Goal: Navigation & Orientation: Find specific page/section

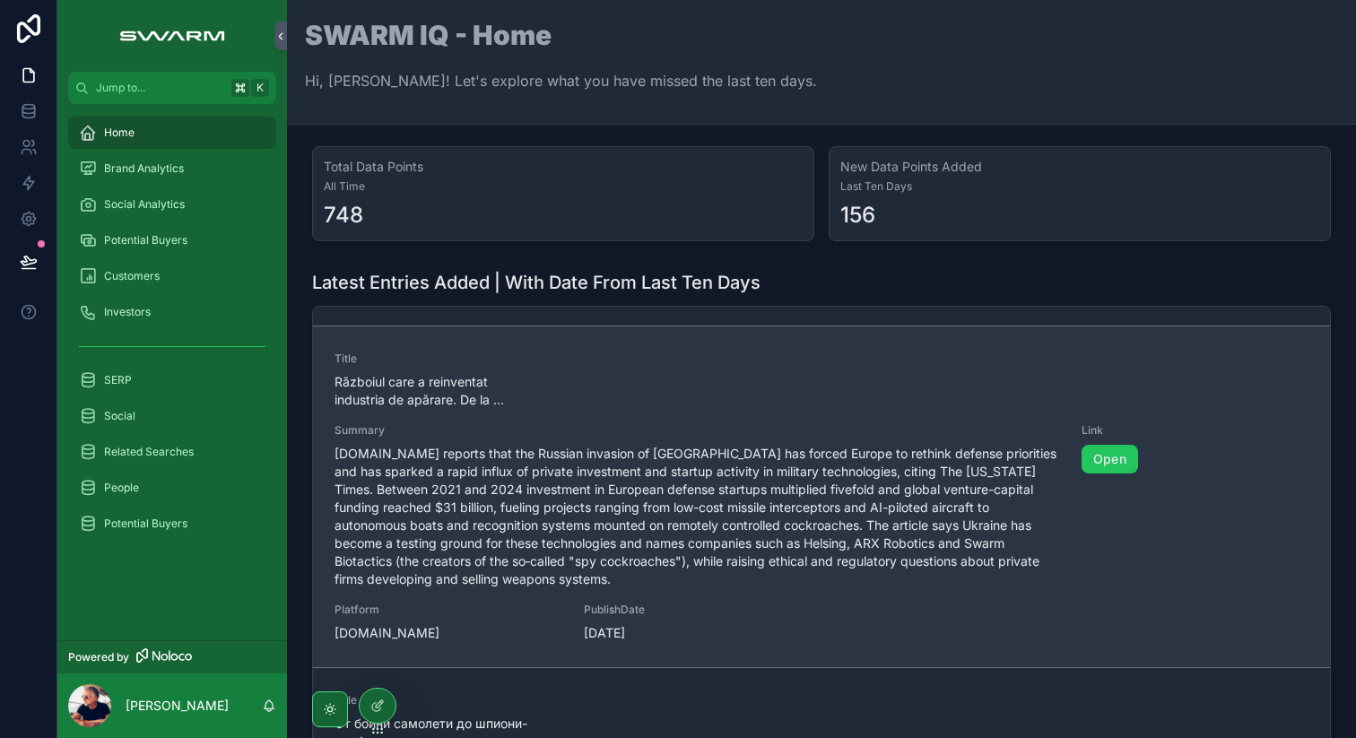
scroll to position [635, 0]
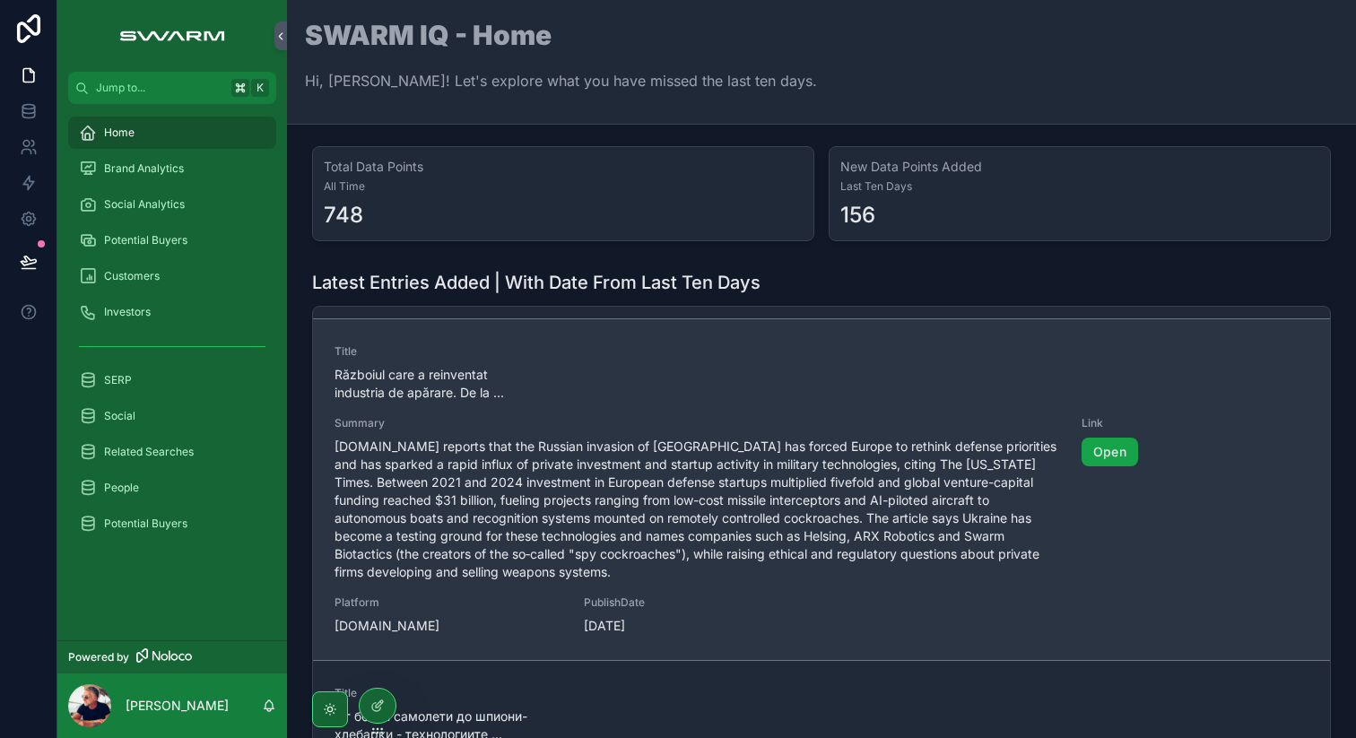
click at [1094, 438] on link "Open" at bounding box center [1109, 452] width 56 height 29
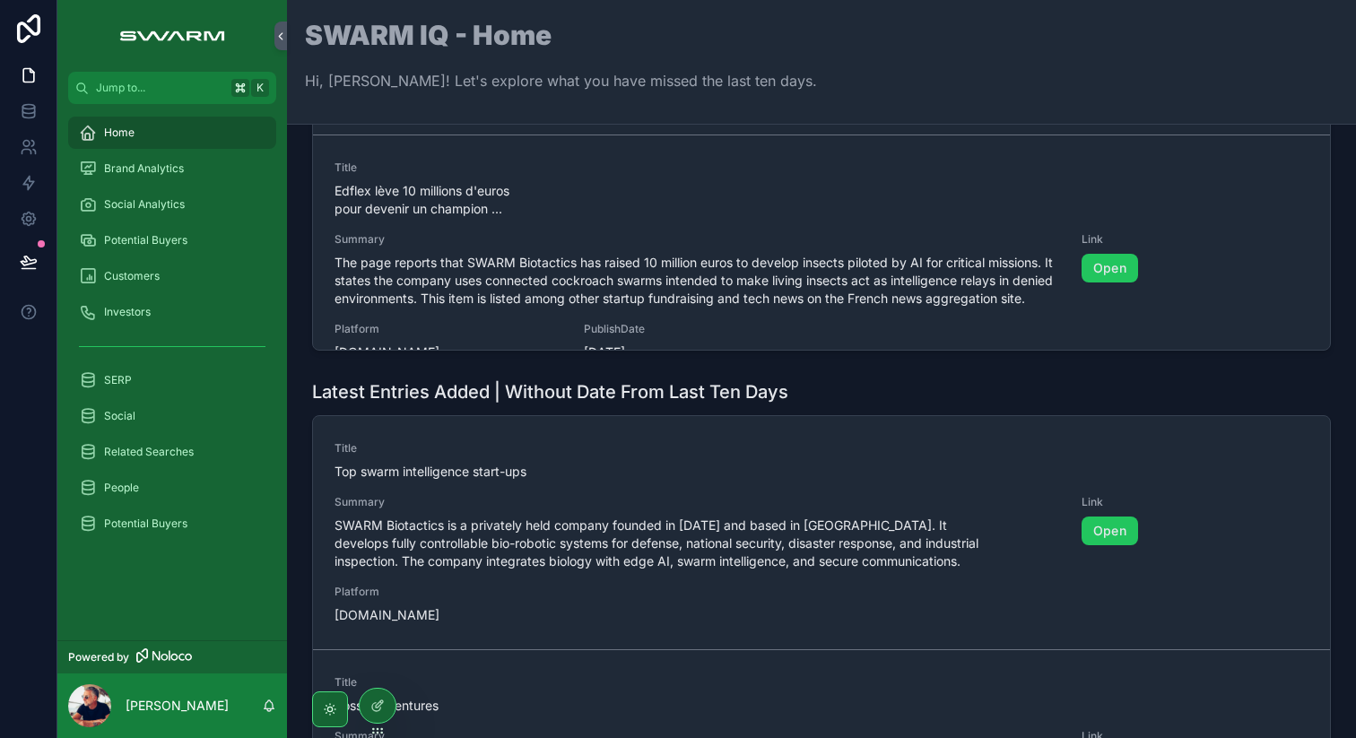
scroll to position [2801, 0]
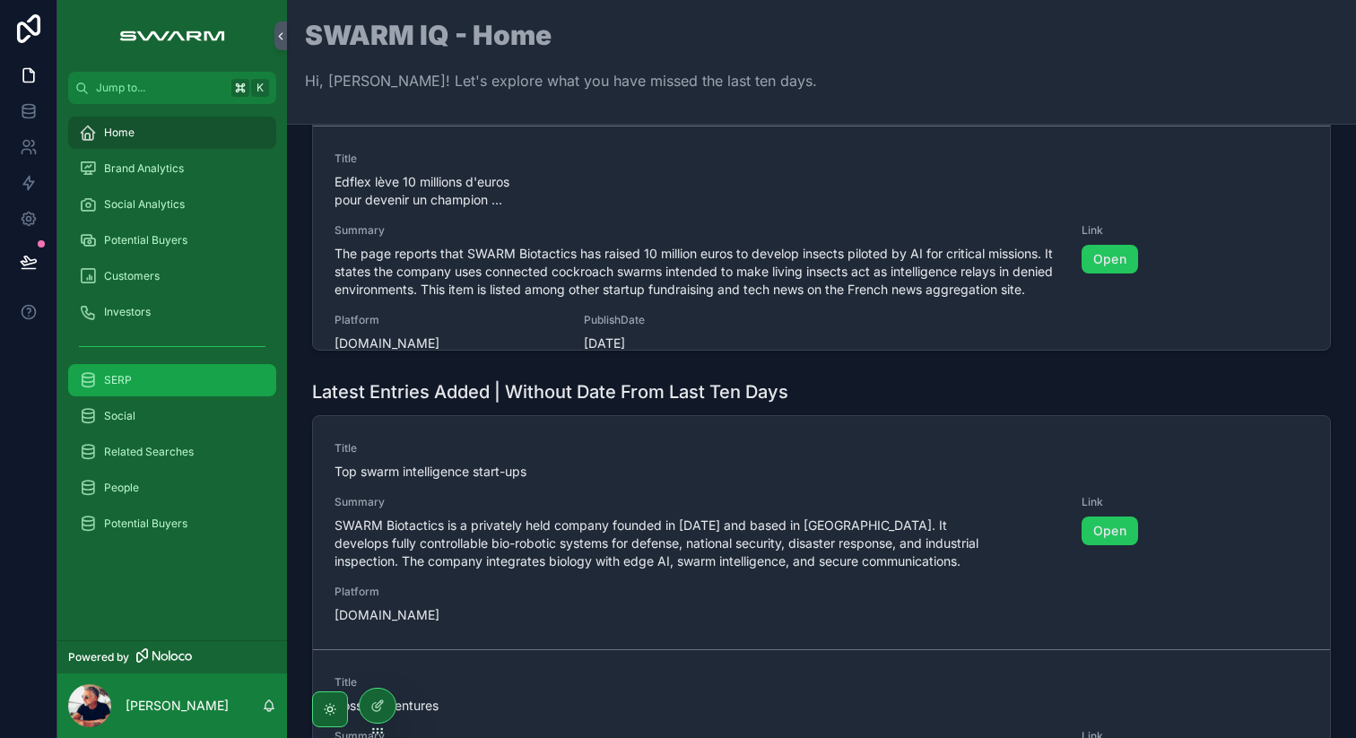
click at [140, 383] on div "SERP" at bounding box center [172, 380] width 187 height 29
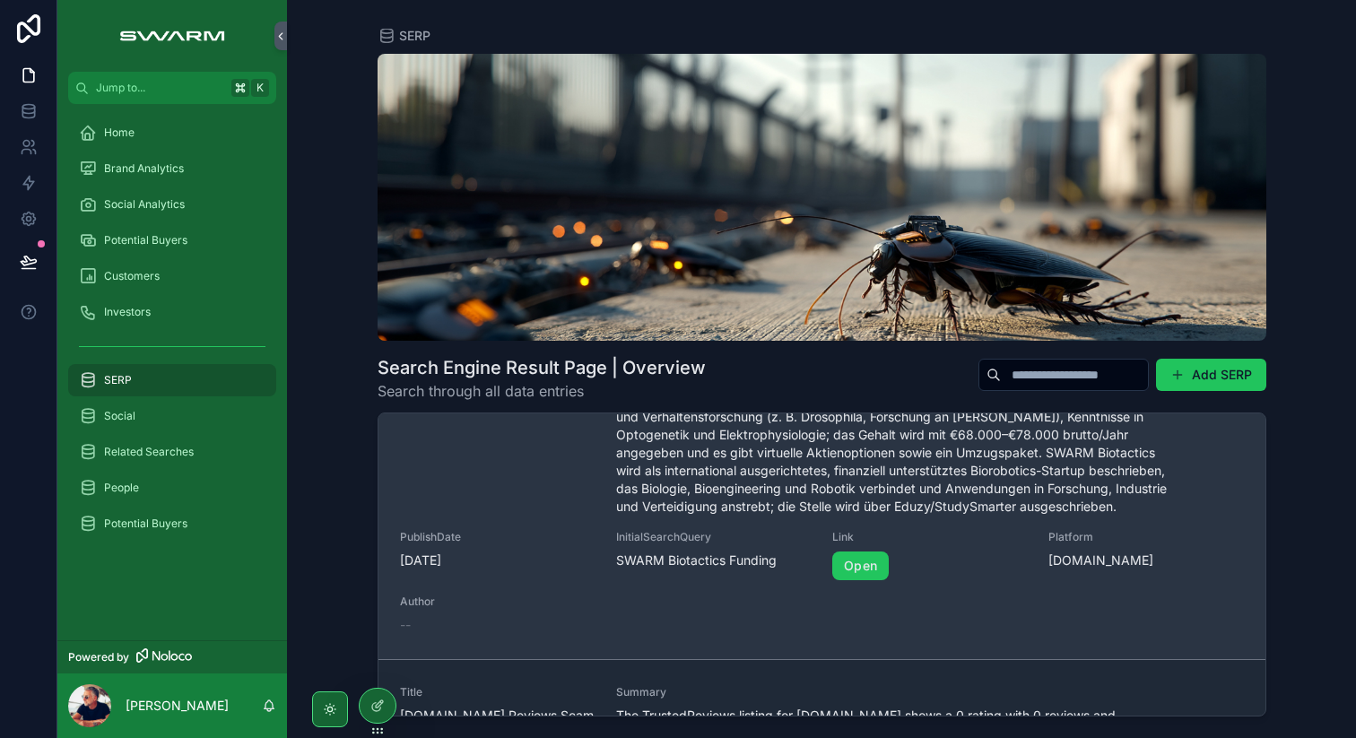
scroll to position [166, 0]
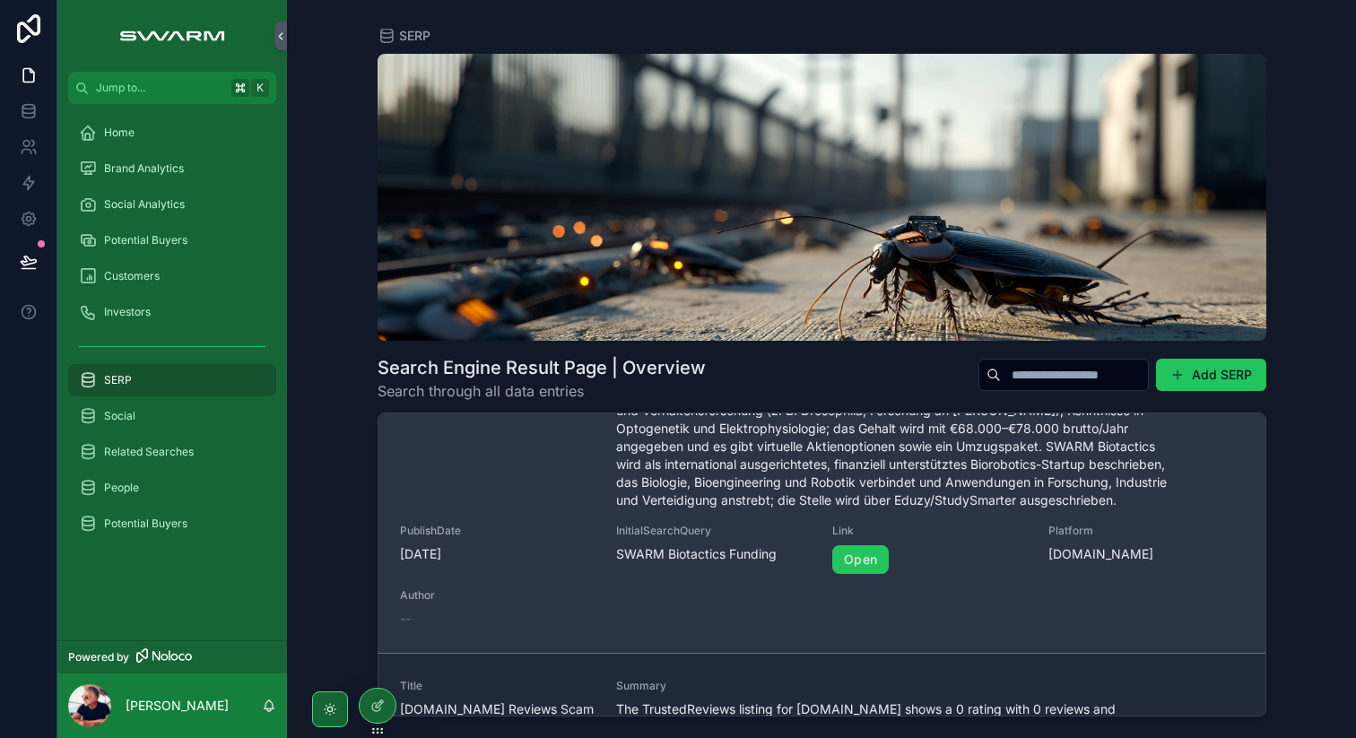
click at [1081, 559] on span "[DOMAIN_NAME]" at bounding box center [1145, 554] width 195 height 18
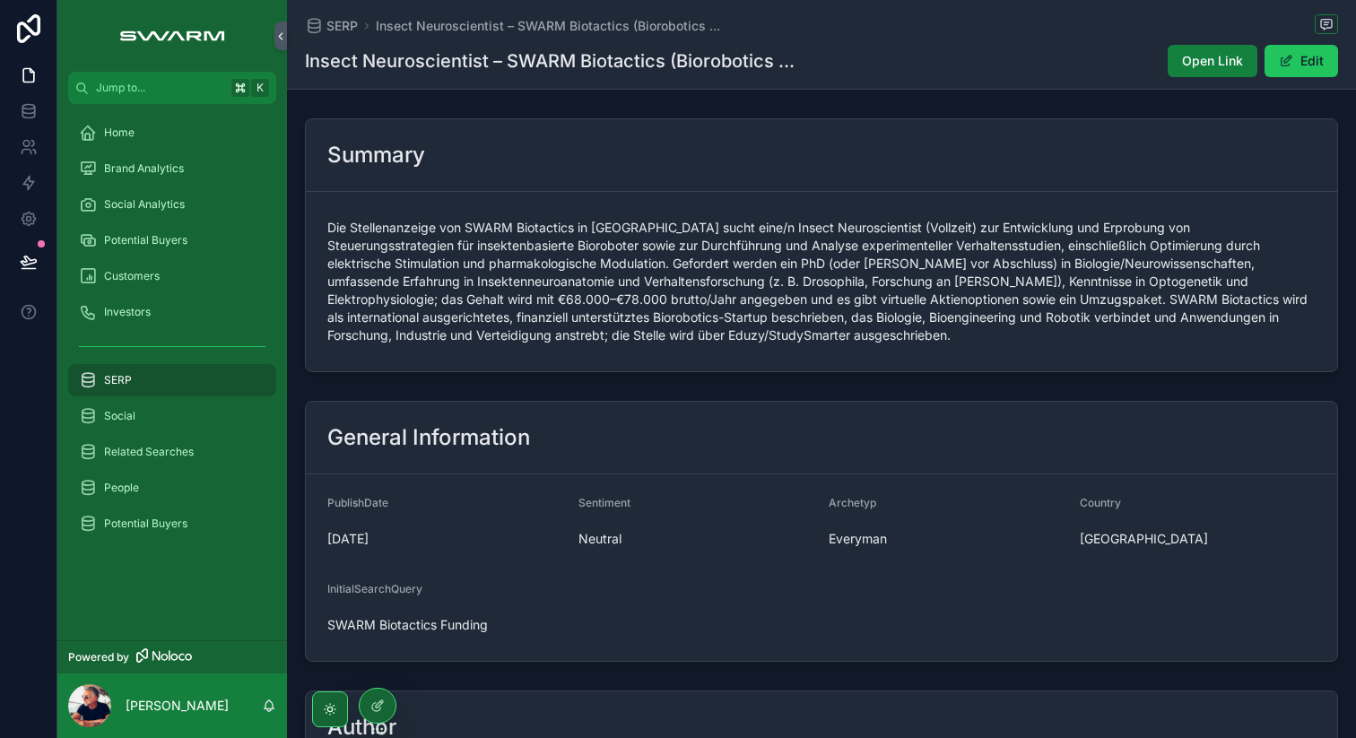
click at [1204, 74] on button "Open Link" at bounding box center [1213, 61] width 90 height 32
click at [142, 168] on span "Brand Analytics" at bounding box center [144, 168] width 80 height 14
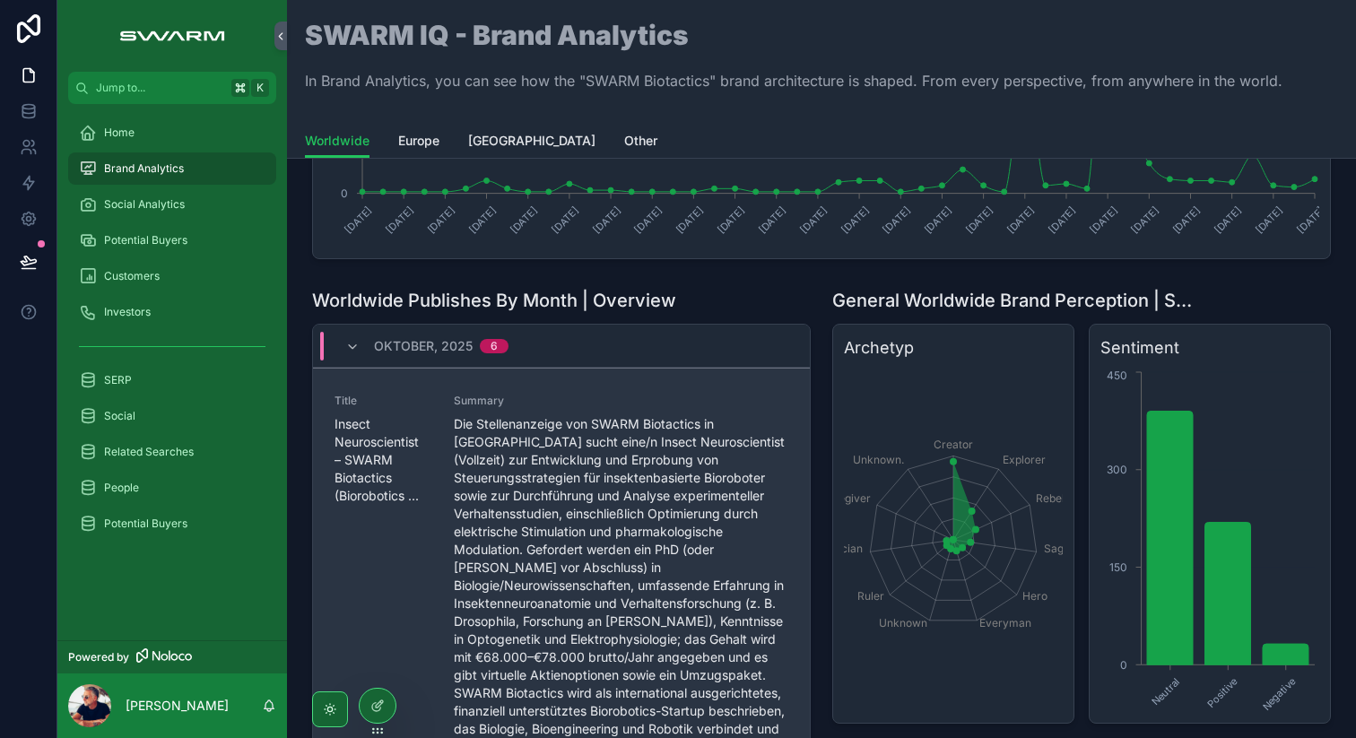
scroll to position [315, 0]
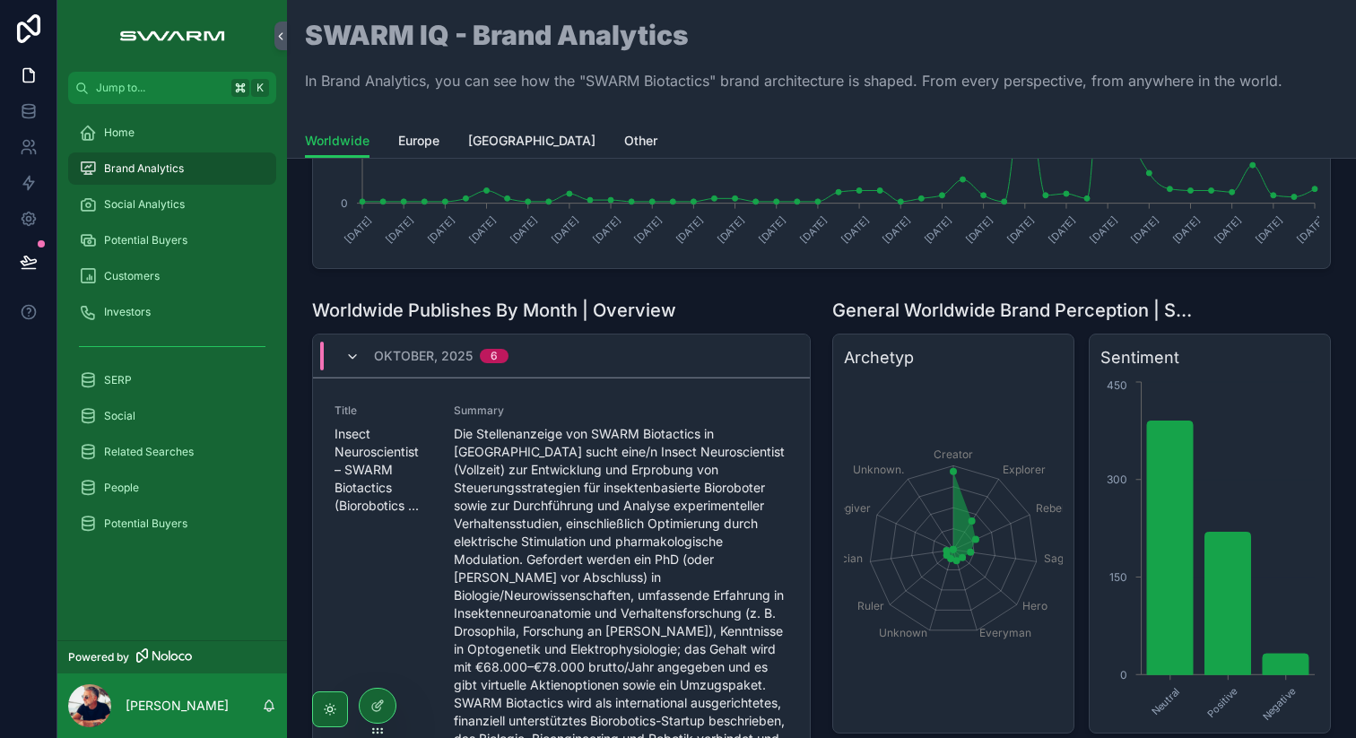
click at [347, 361] on icon "scrollable content" at bounding box center [352, 357] width 14 height 14
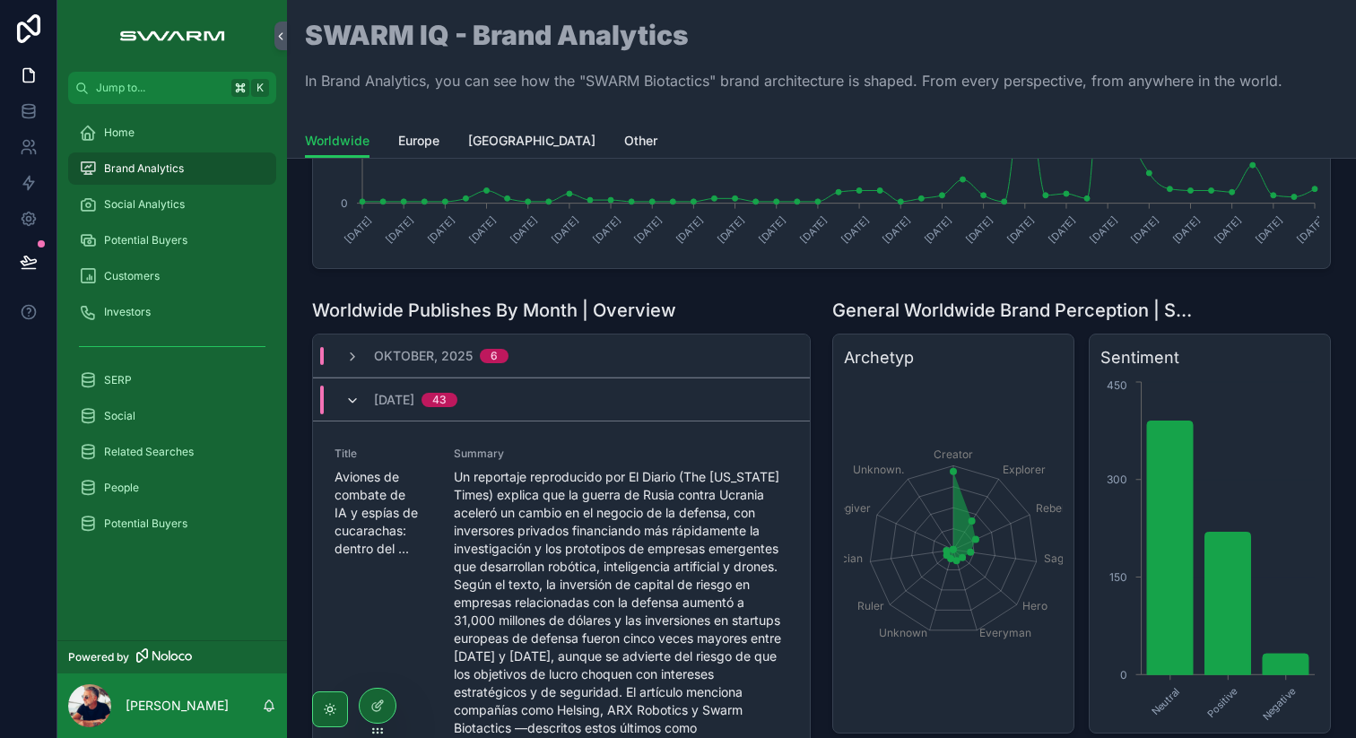
click at [349, 402] on icon "scrollable content" at bounding box center [352, 401] width 14 height 14
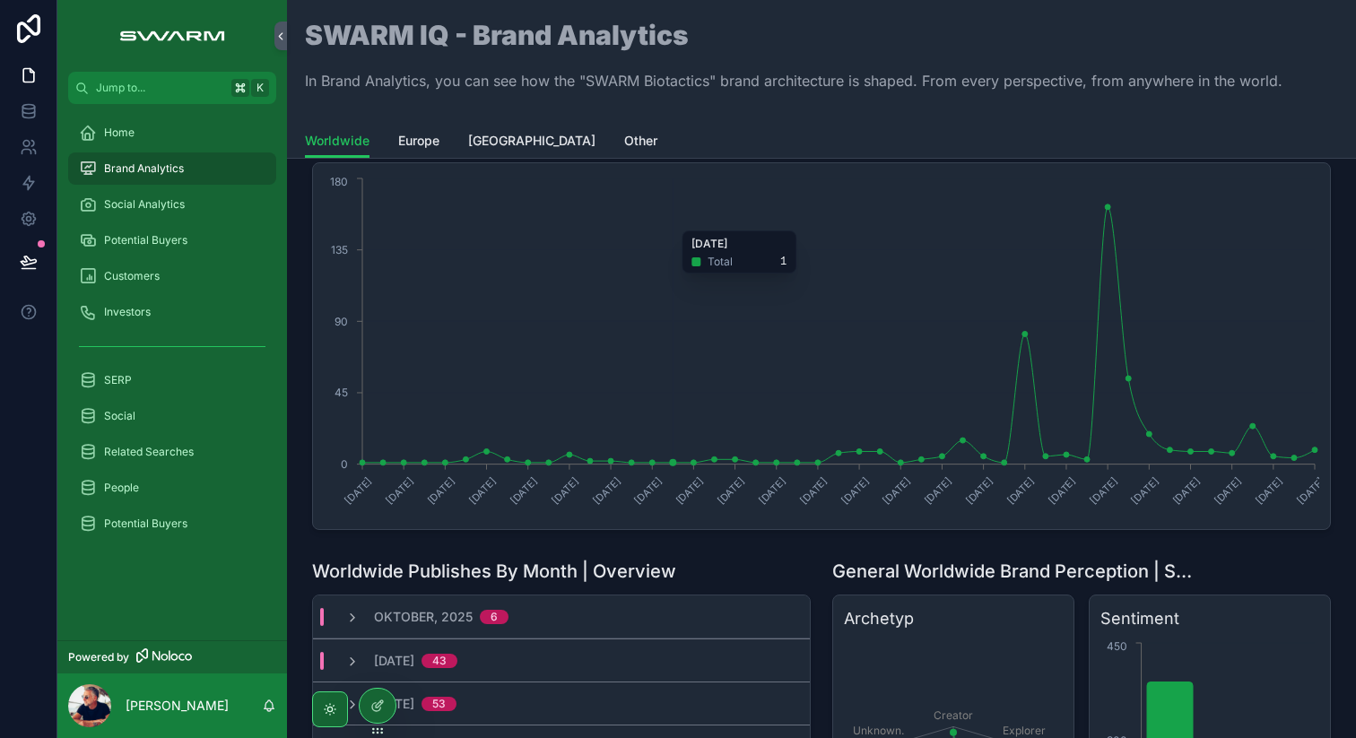
scroll to position [0, 0]
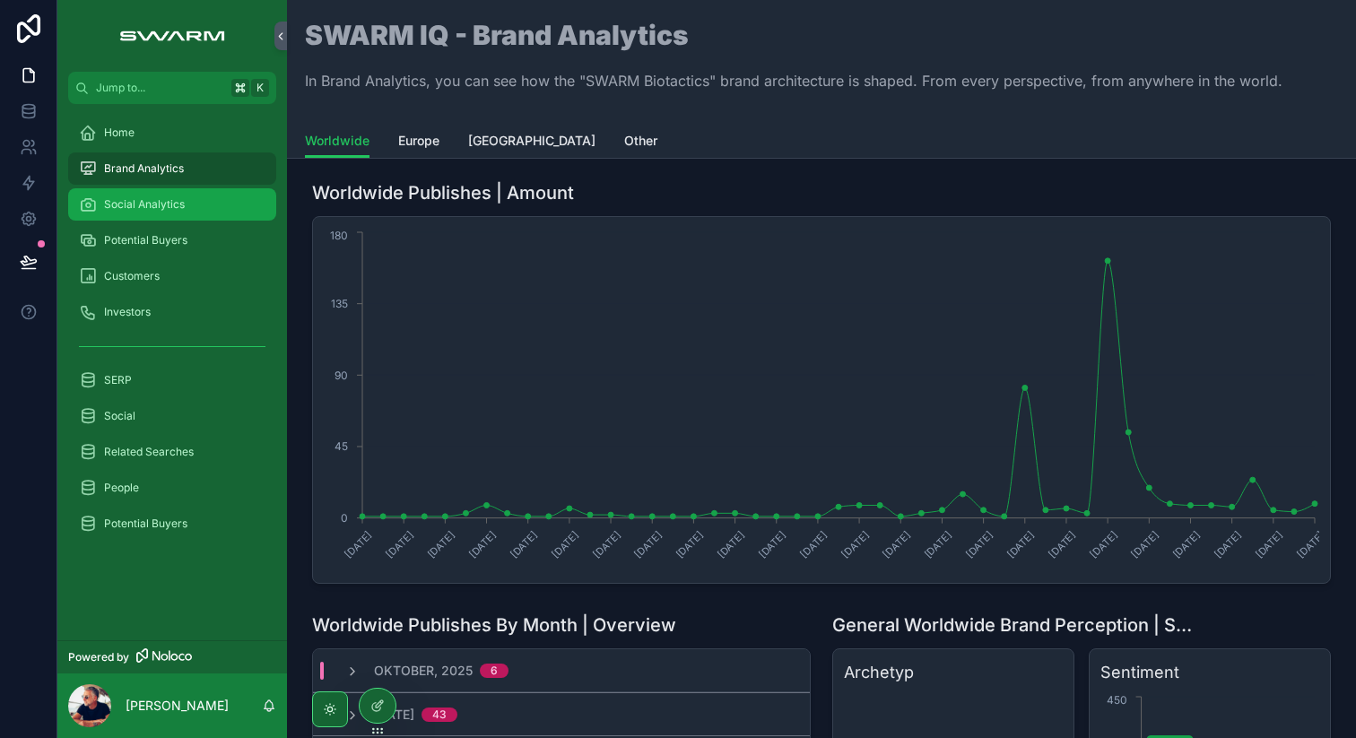
click at [182, 207] on span "Social Analytics" at bounding box center [144, 204] width 81 height 14
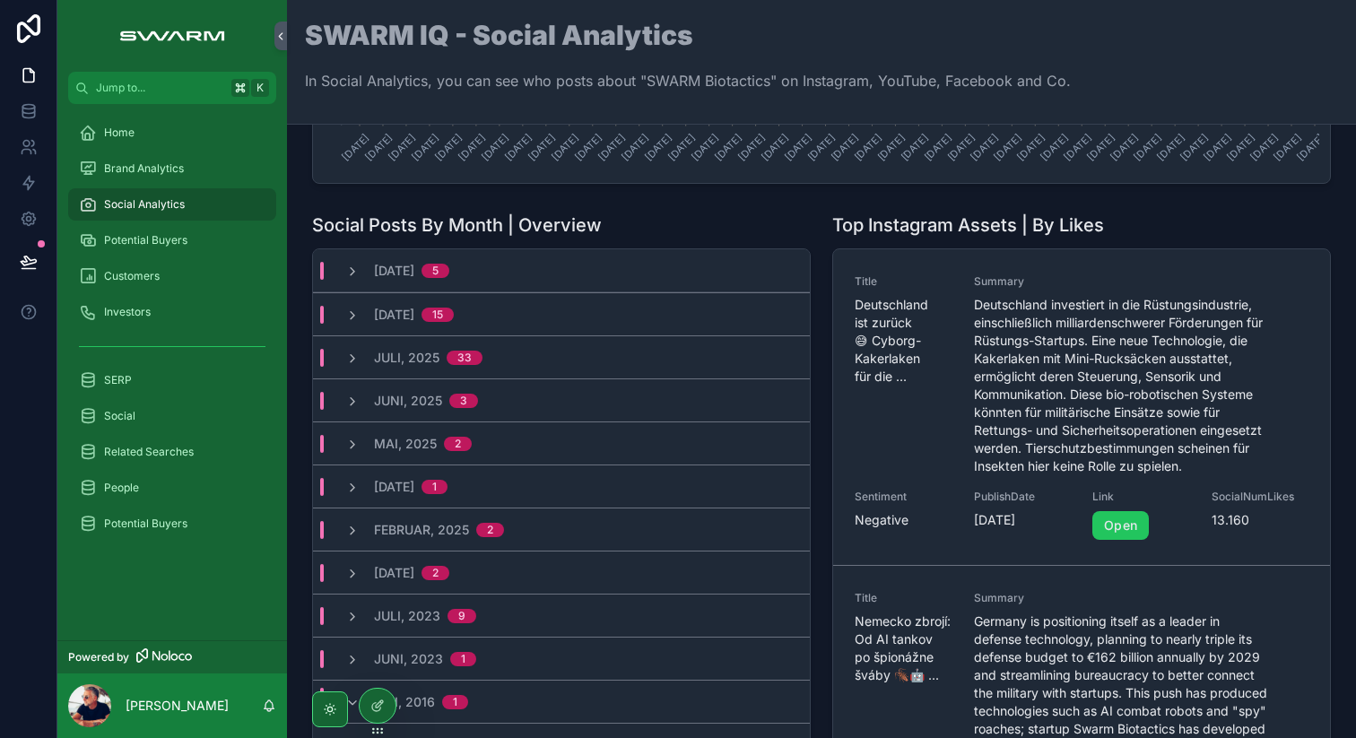
scroll to position [368, 0]
click at [414, 265] on span "[DATE]" at bounding box center [394, 269] width 40 height 18
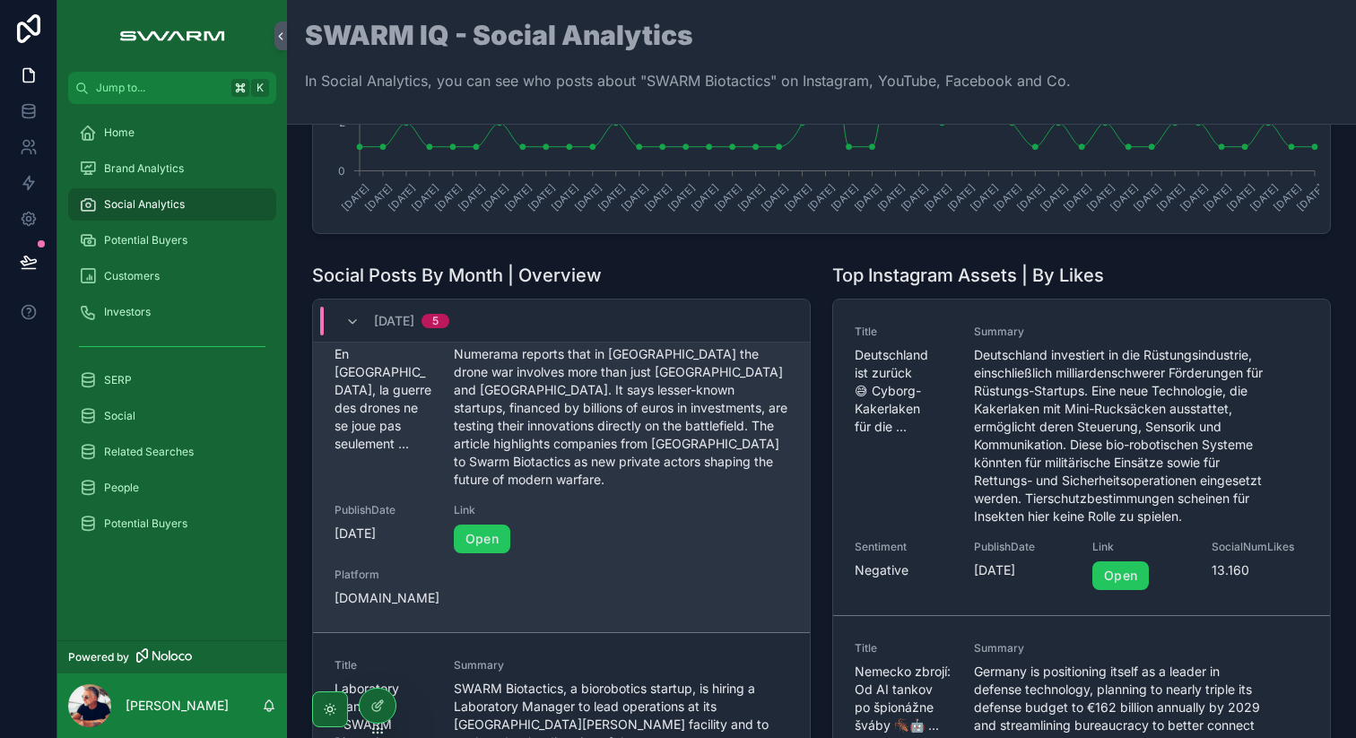
scroll to position [0, 0]
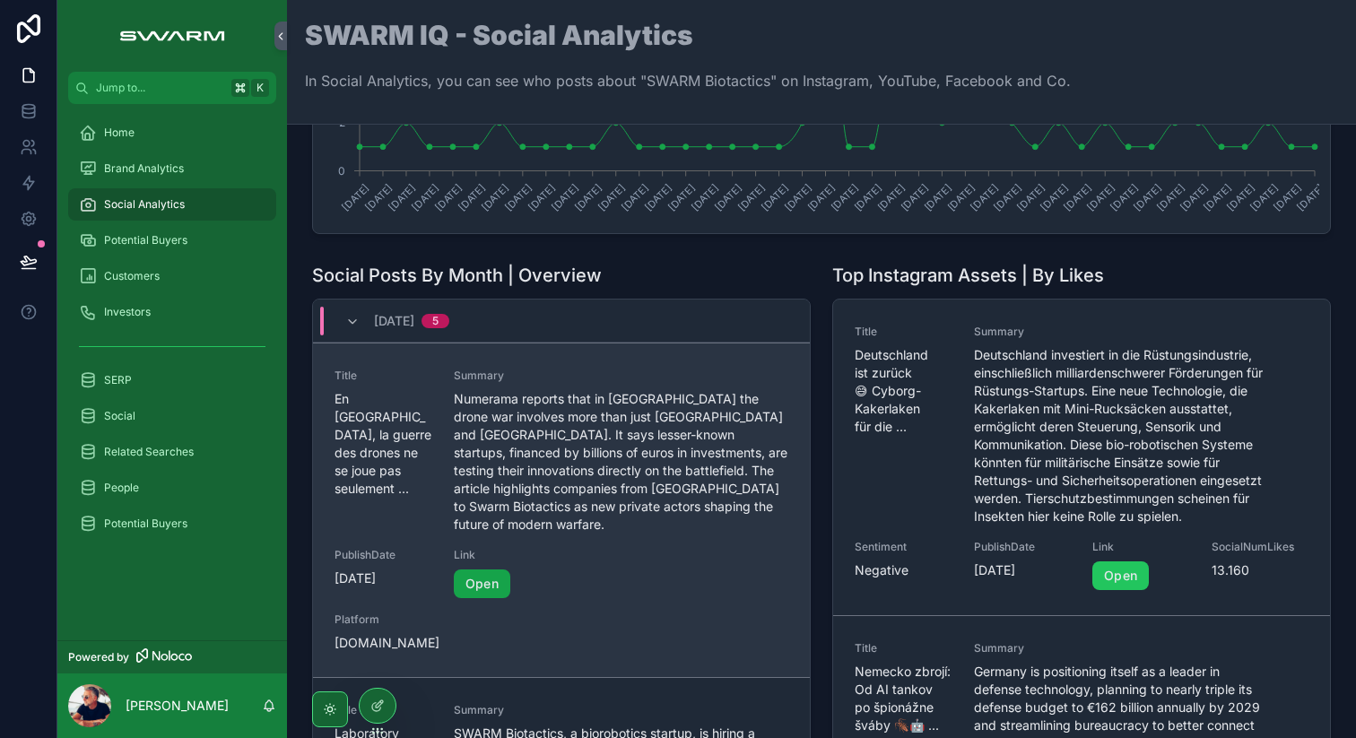
click at [490, 569] on link "Open" at bounding box center [482, 583] width 56 height 29
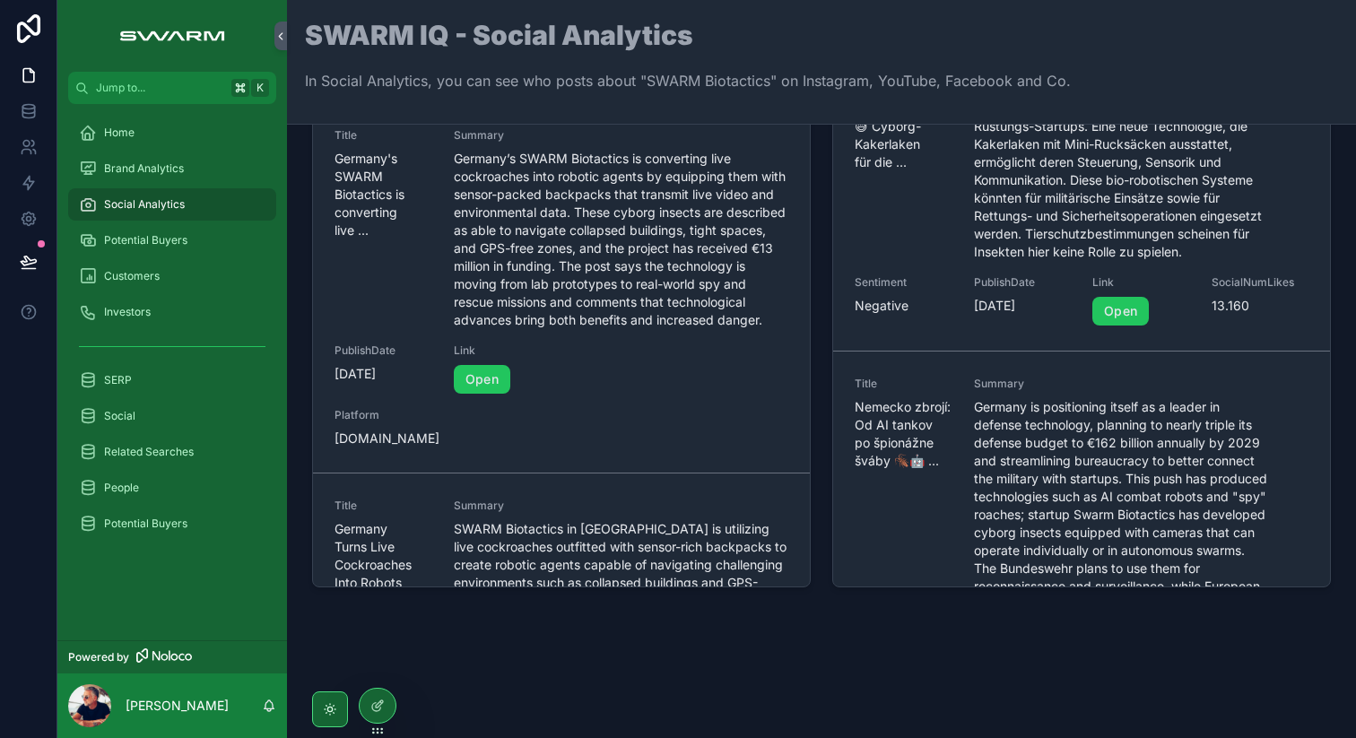
scroll to position [832, 0]
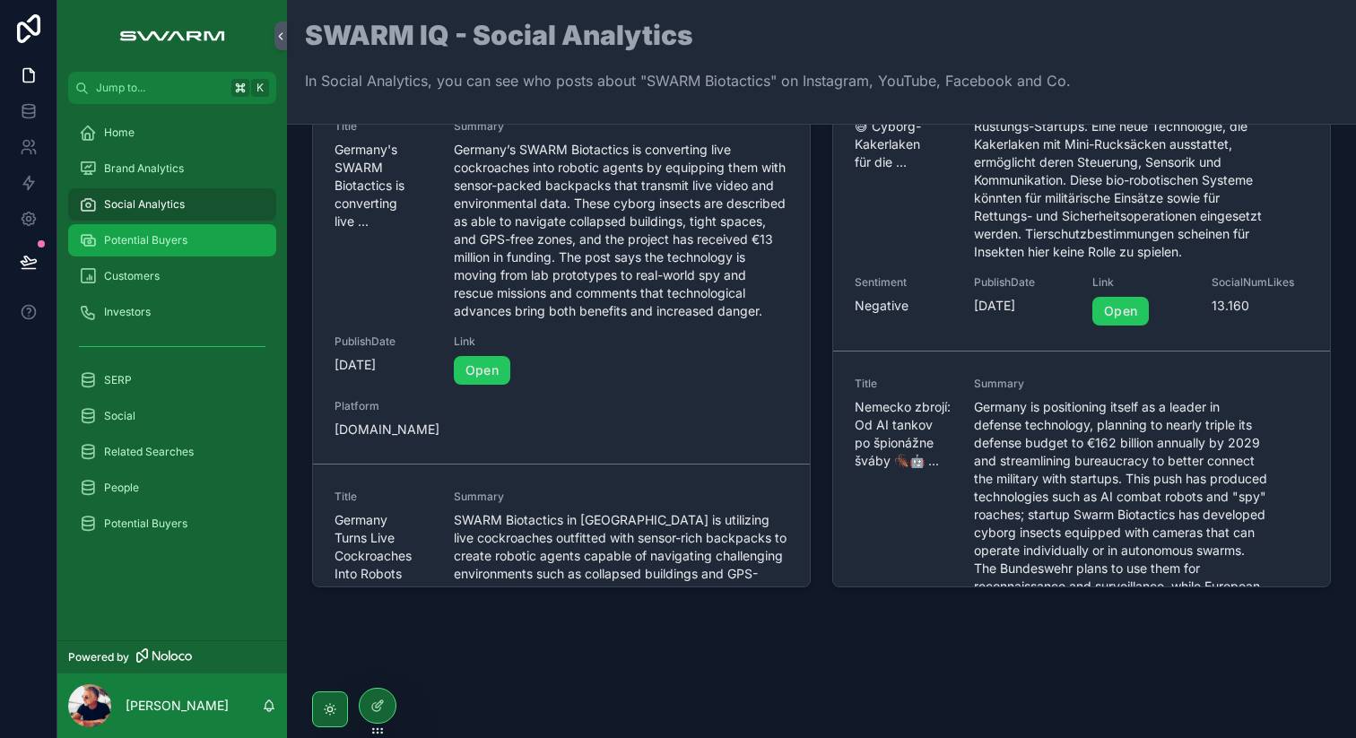
click at [159, 247] on div "Potential Buyers" at bounding box center [172, 240] width 187 height 29
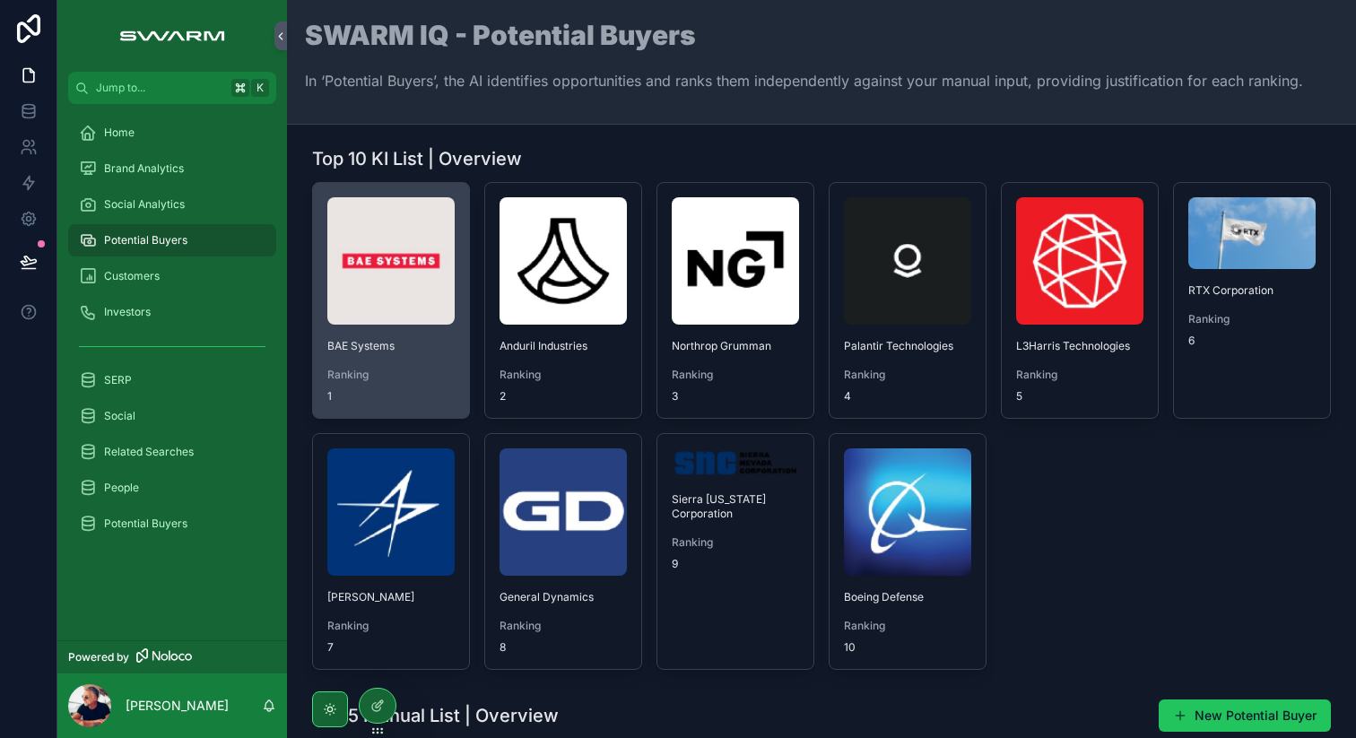
click at [408, 291] on img "scrollable content" at bounding box center [390, 260] width 127 height 127
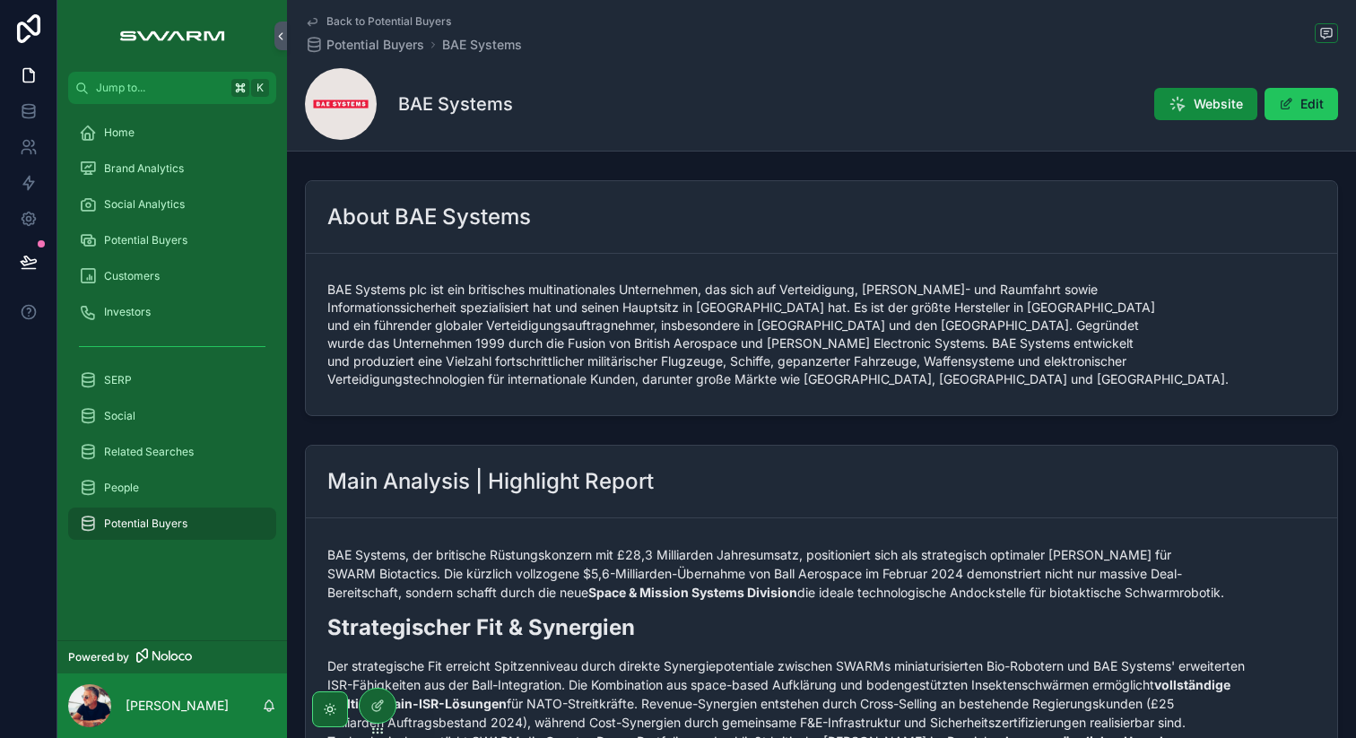
click at [334, 99] on span "scrollable content" at bounding box center [341, 104] width 72 height 72
click at [395, 41] on span "Potential Buyers" at bounding box center [375, 45] width 98 height 18
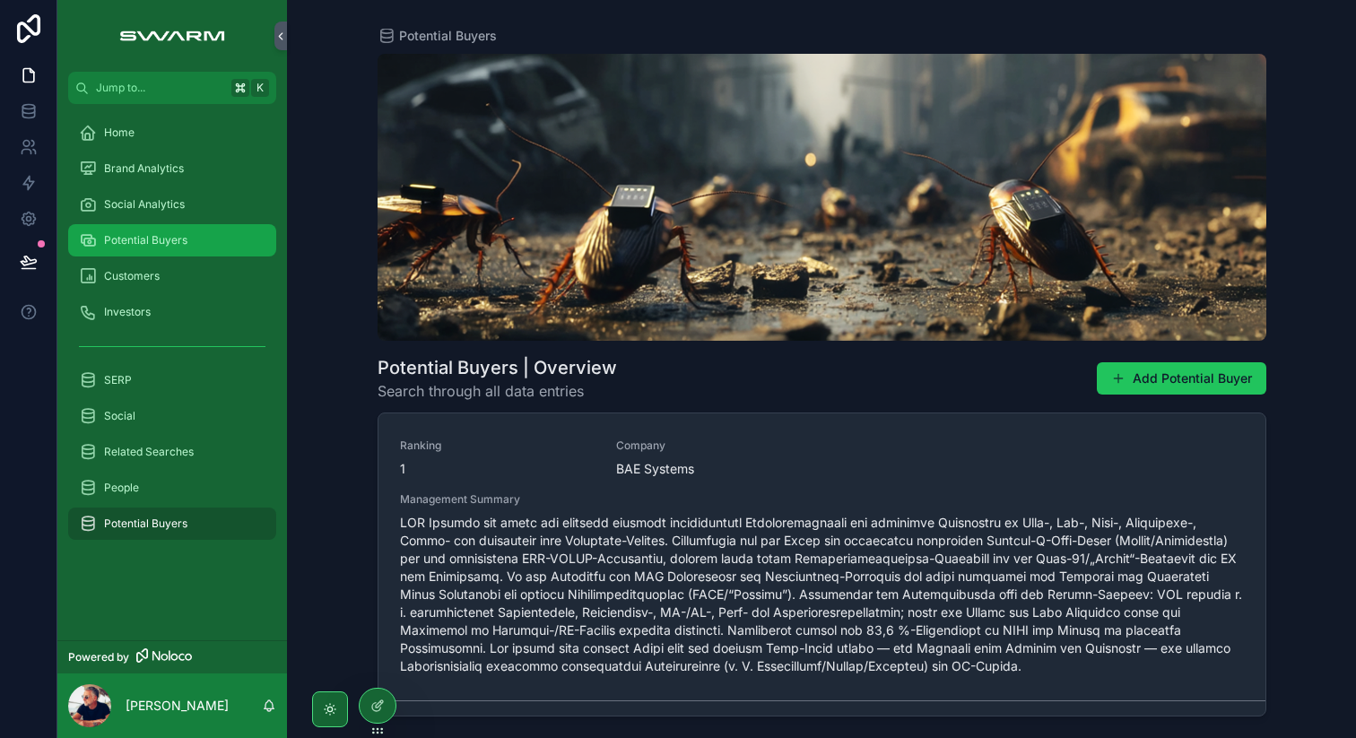
click at [161, 244] on span "Potential Buyers" at bounding box center [145, 240] width 83 height 14
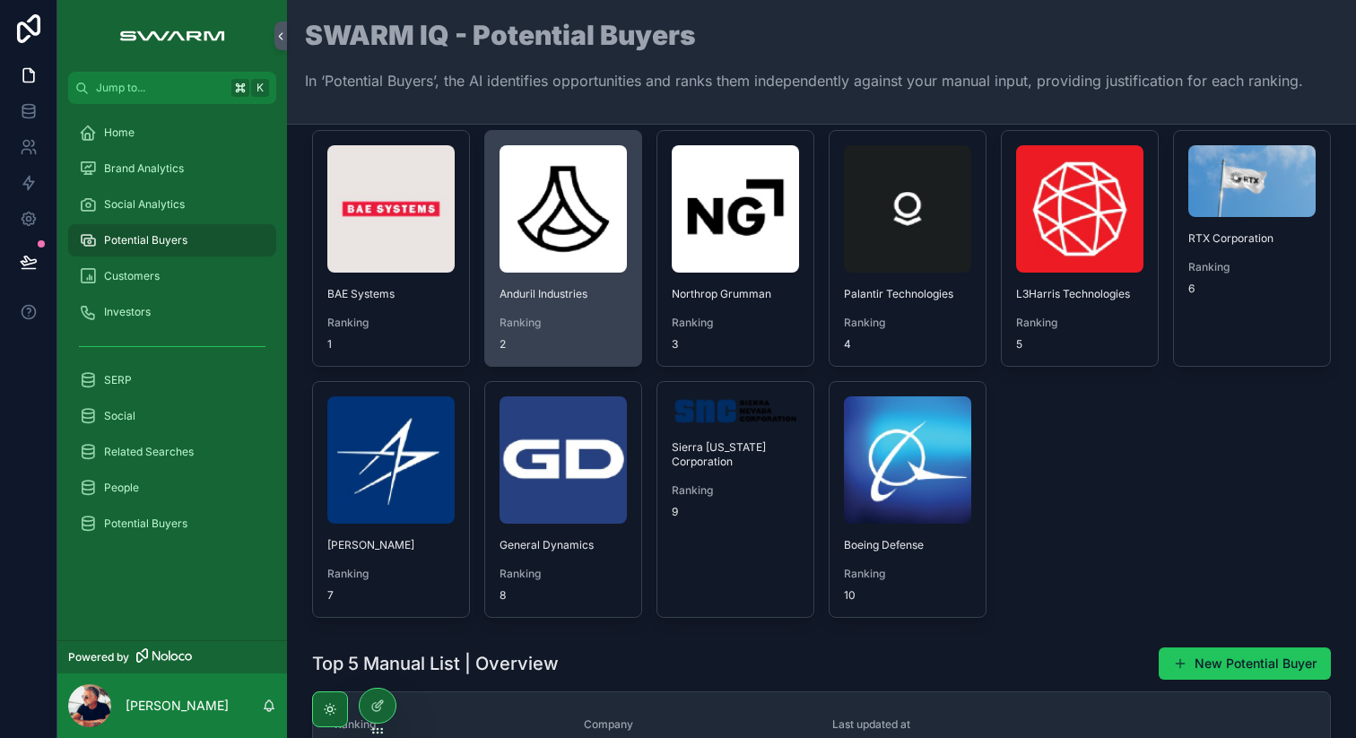
scroll to position [48, 0]
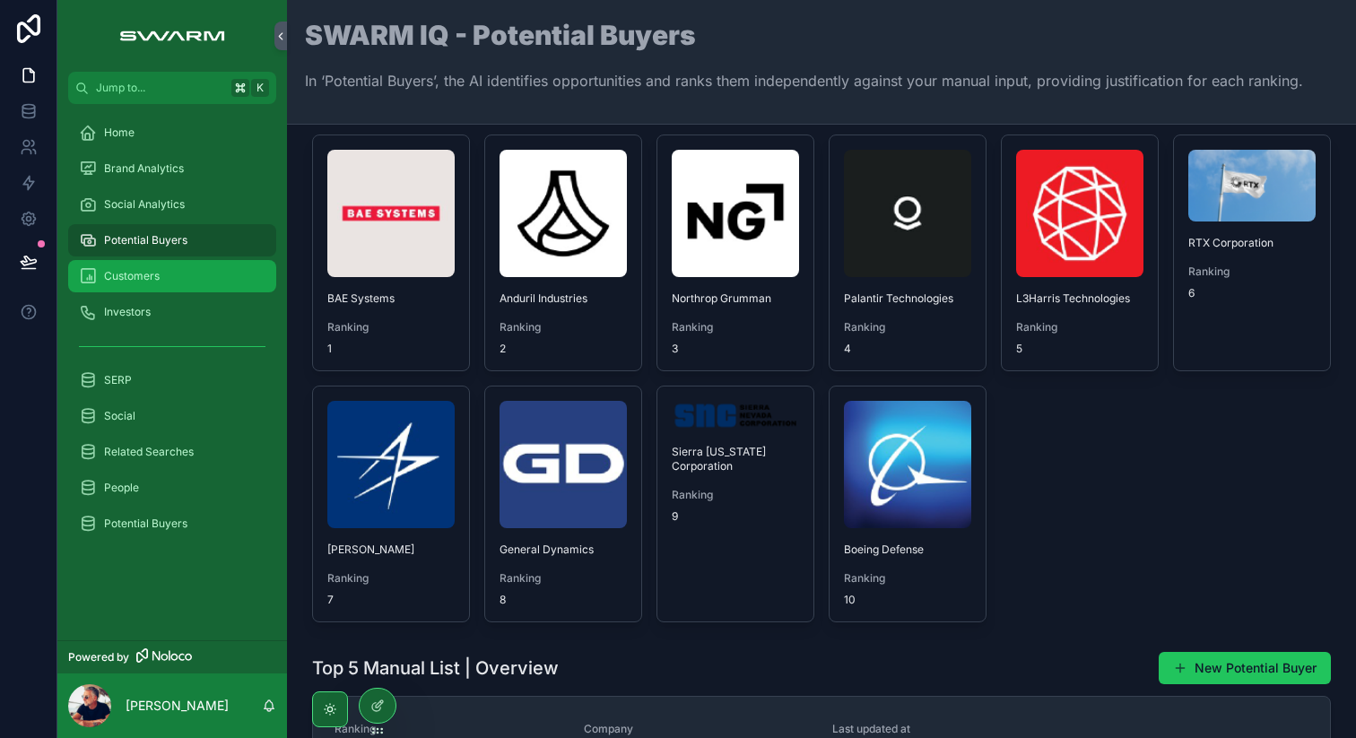
click at [105, 274] on span "Customers" at bounding box center [132, 276] width 56 height 14
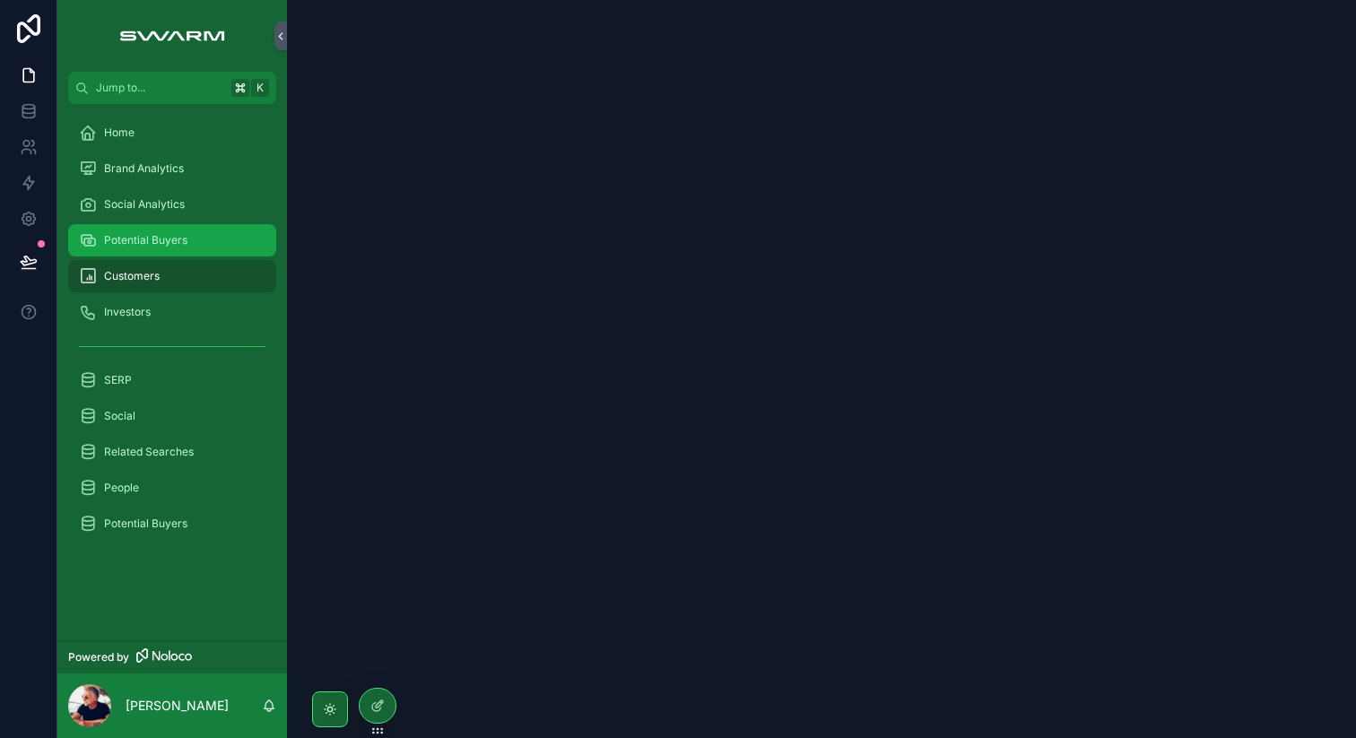
click at [156, 243] on span "Potential Buyers" at bounding box center [145, 240] width 83 height 14
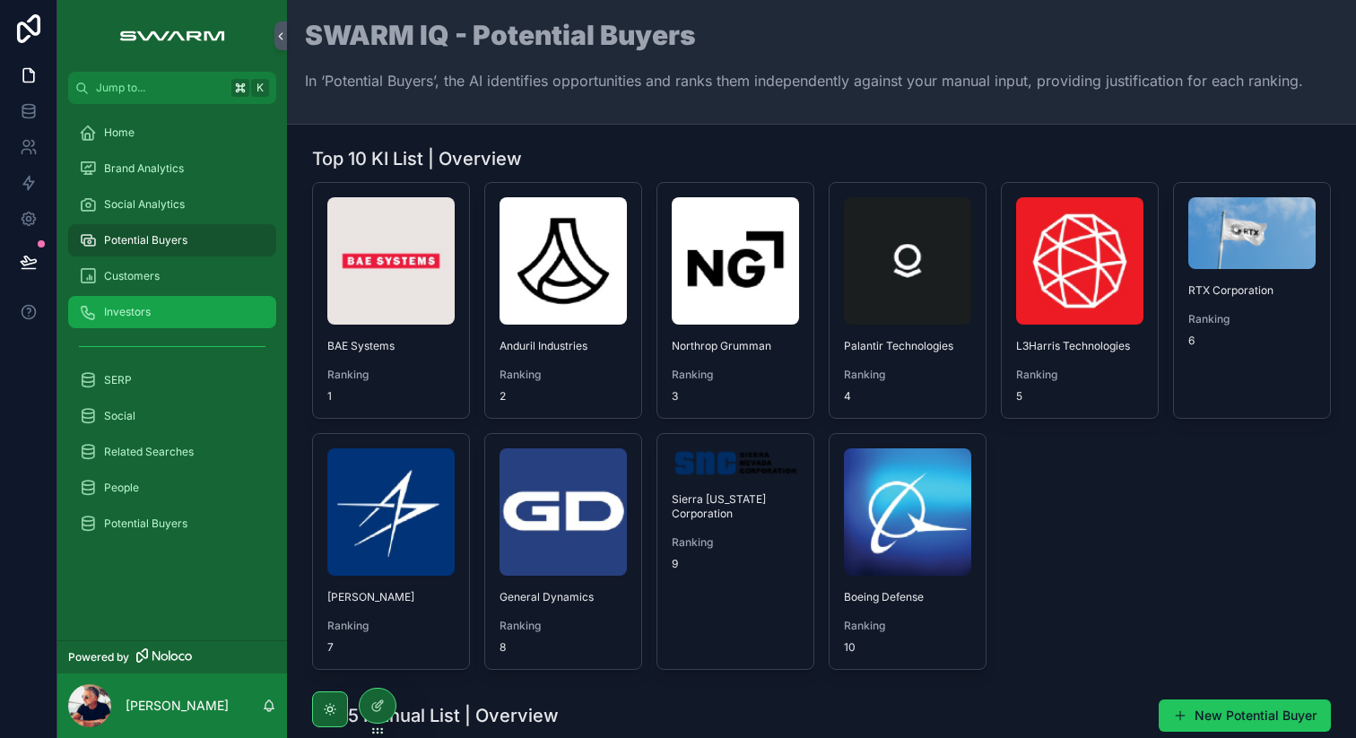
click at [158, 312] on div "Investors" at bounding box center [172, 312] width 187 height 29
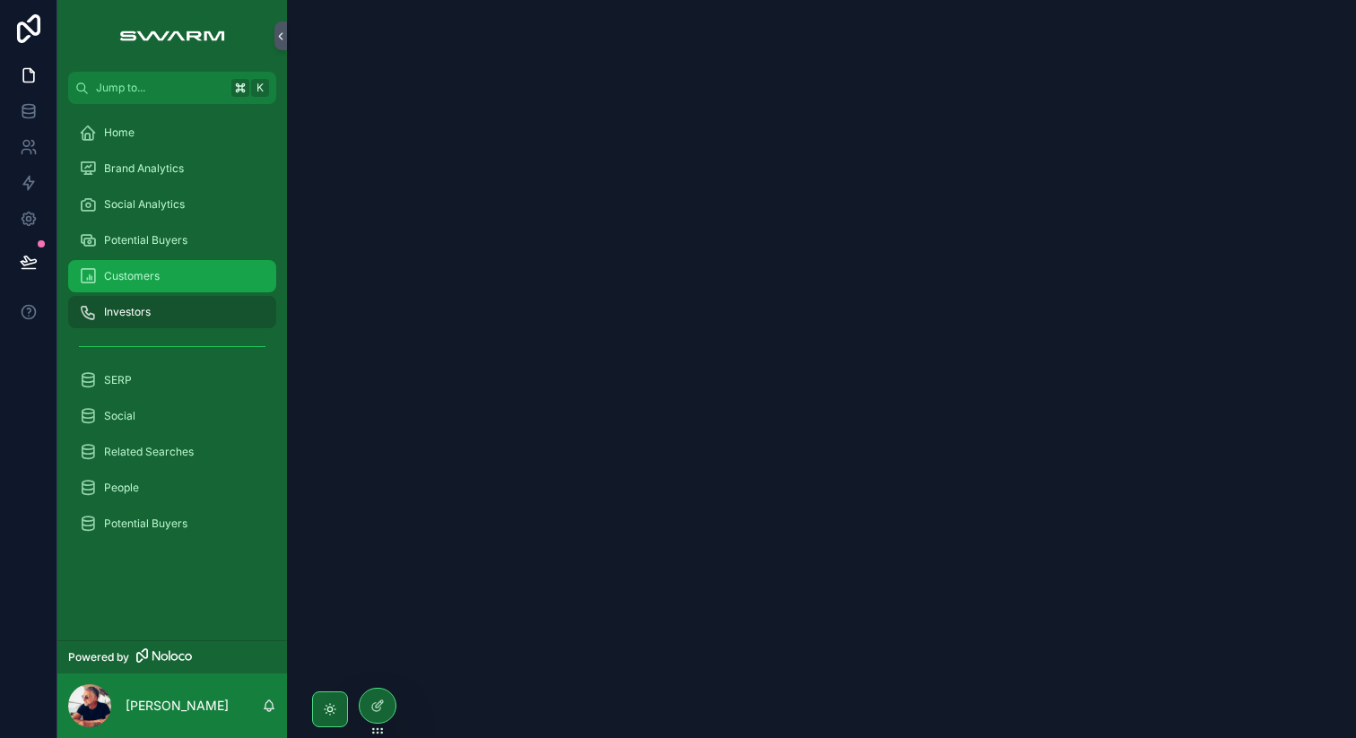
click at [153, 272] on span "Customers" at bounding box center [132, 276] width 56 height 14
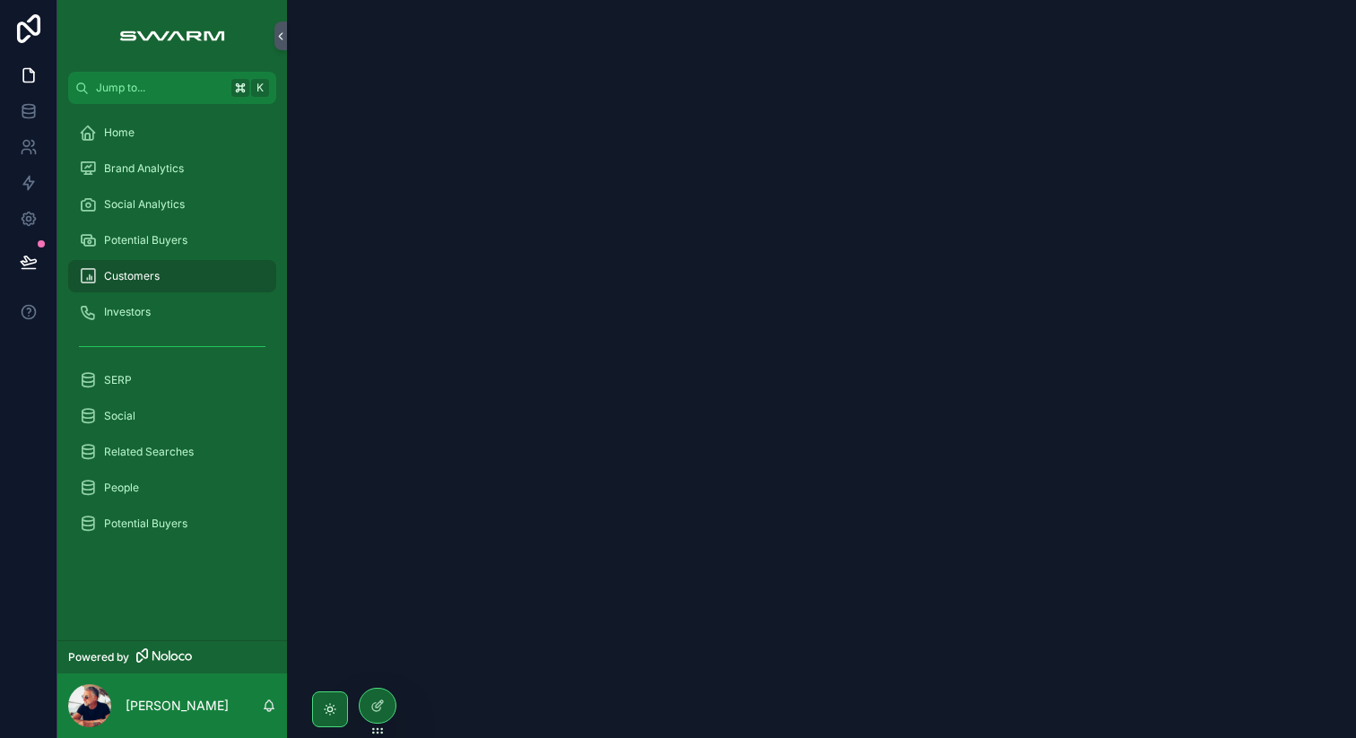
click at [141, 277] on span "Customers" at bounding box center [132, 276] width 56 height 14
click at [146, 240] on span "Potential Buyers" at bounding box center [145, 240] width 83 height 14
